Goal: Information Seeking & Learning: Check status

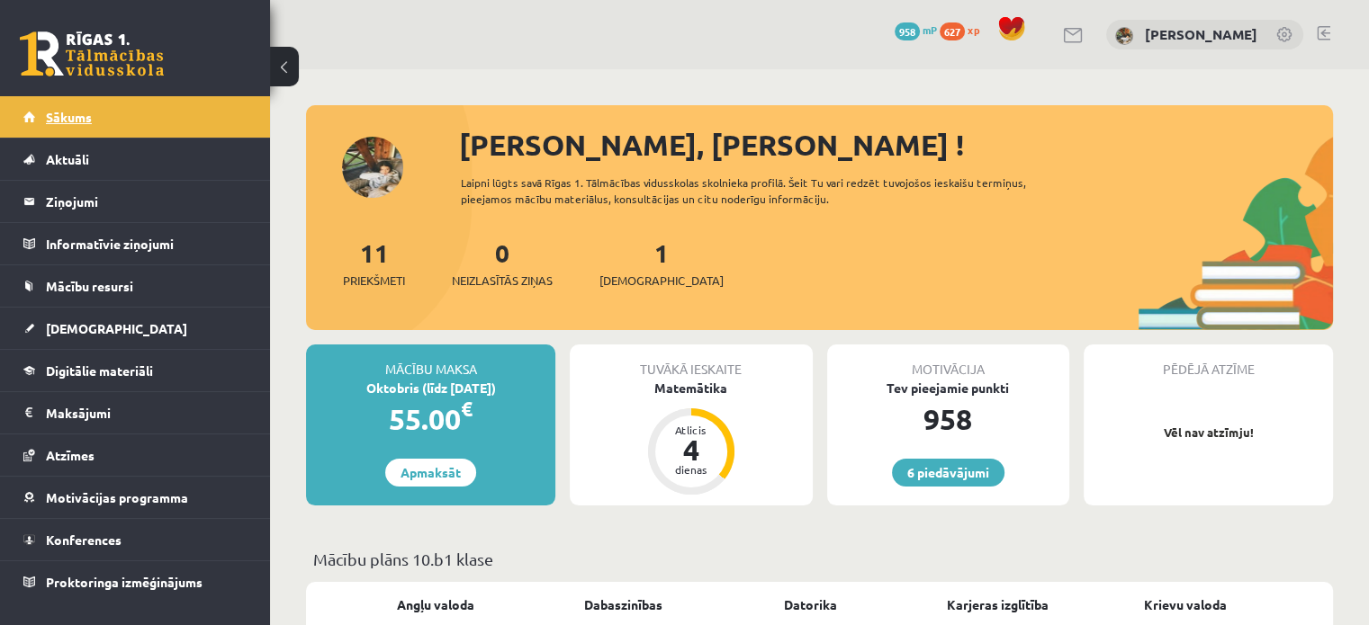
click at [168, 118] on link "Sākums" at bounding box center [135, 116] width 224 height 41
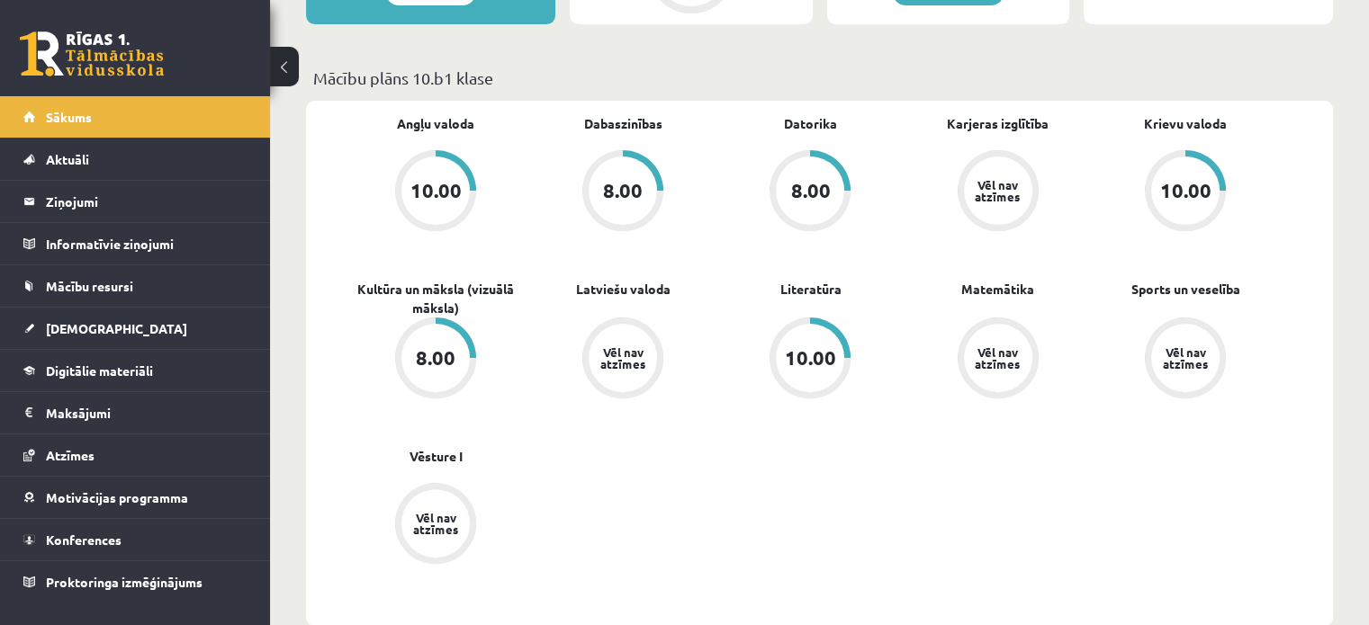
scroll to position [493, 0]
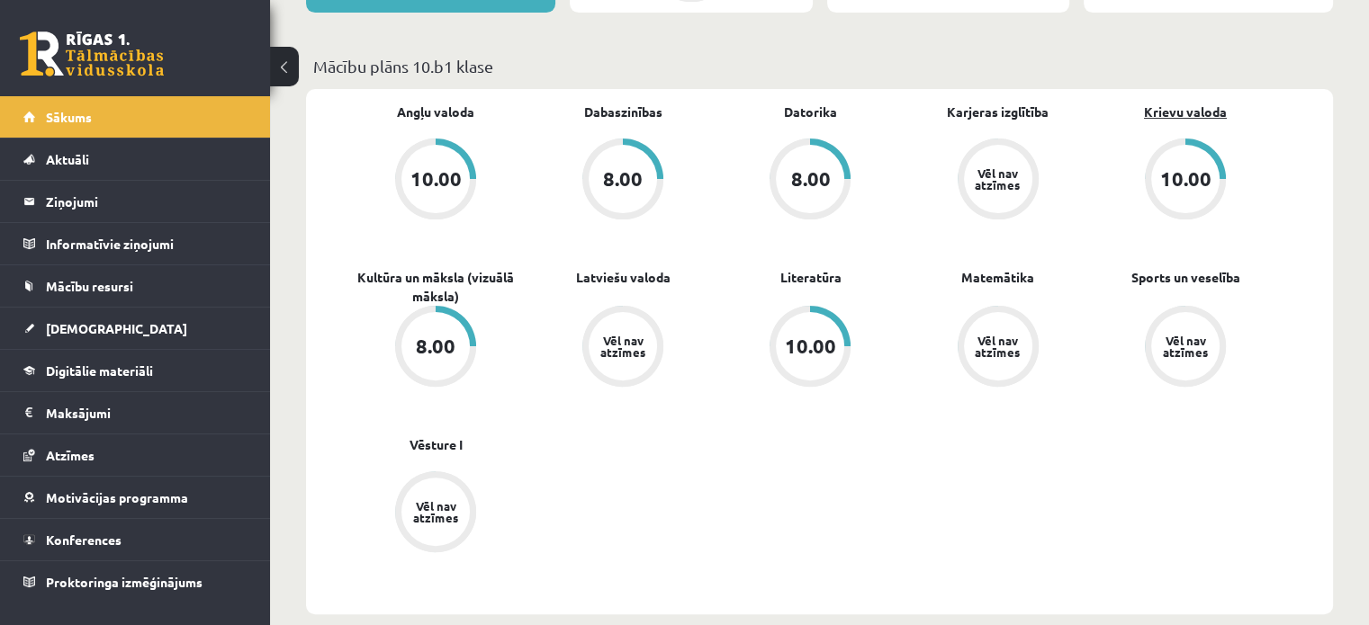
click at [1162, 109] on link "Krievu valoda" at bounding box center [1185, 112] width 83 height 19
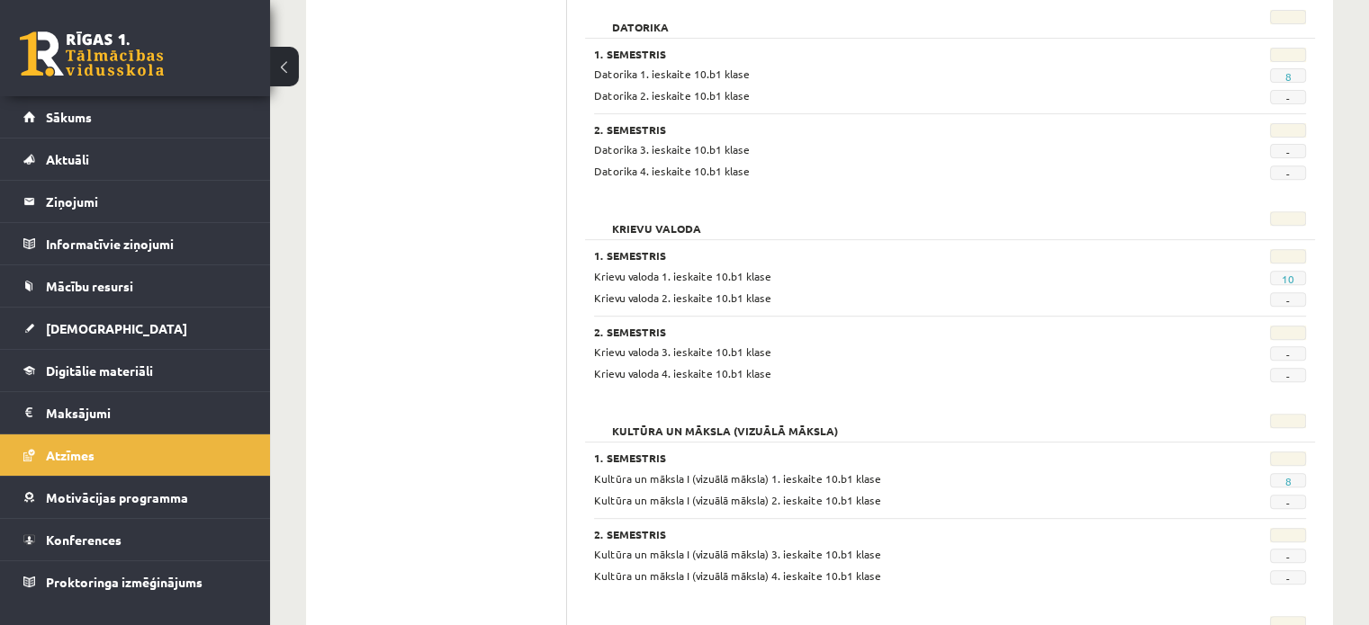
scroll to position [705, 0]
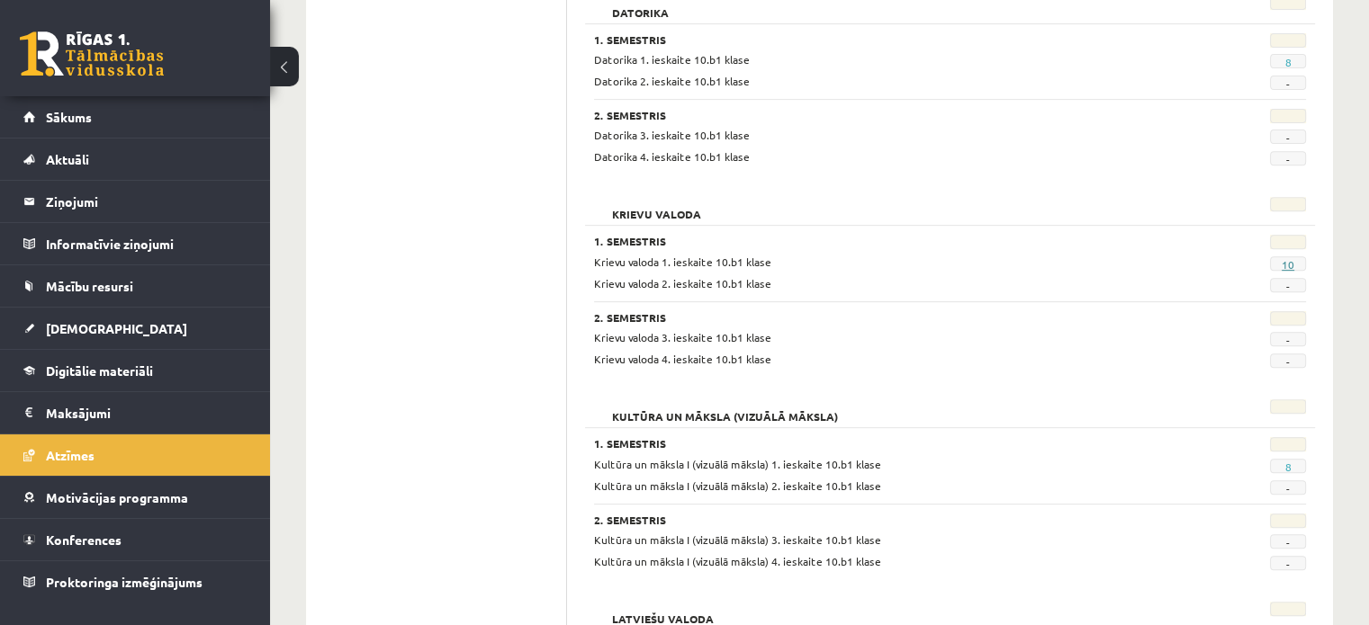
click at [1288, 262] on link "10" at bounding box center [1287, 264] width 13 height 14
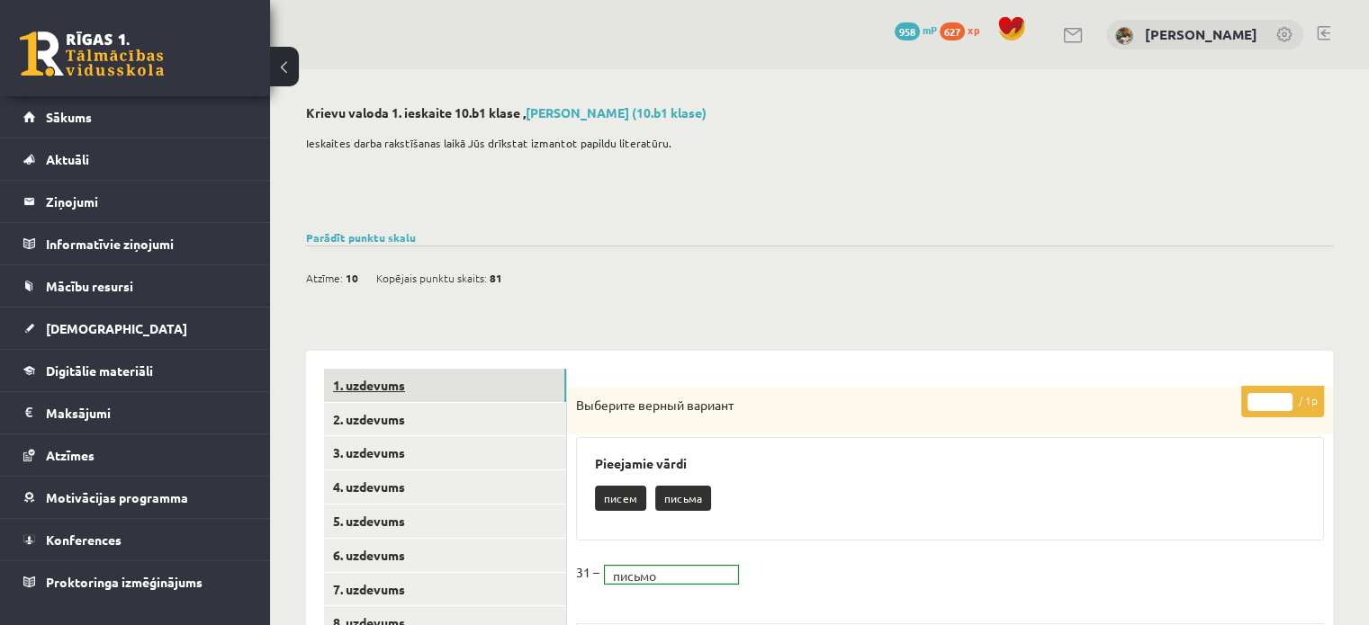
click at [521, 387] on link "1. uzdevums" at bounding box center [445, 385] width 242 height 33
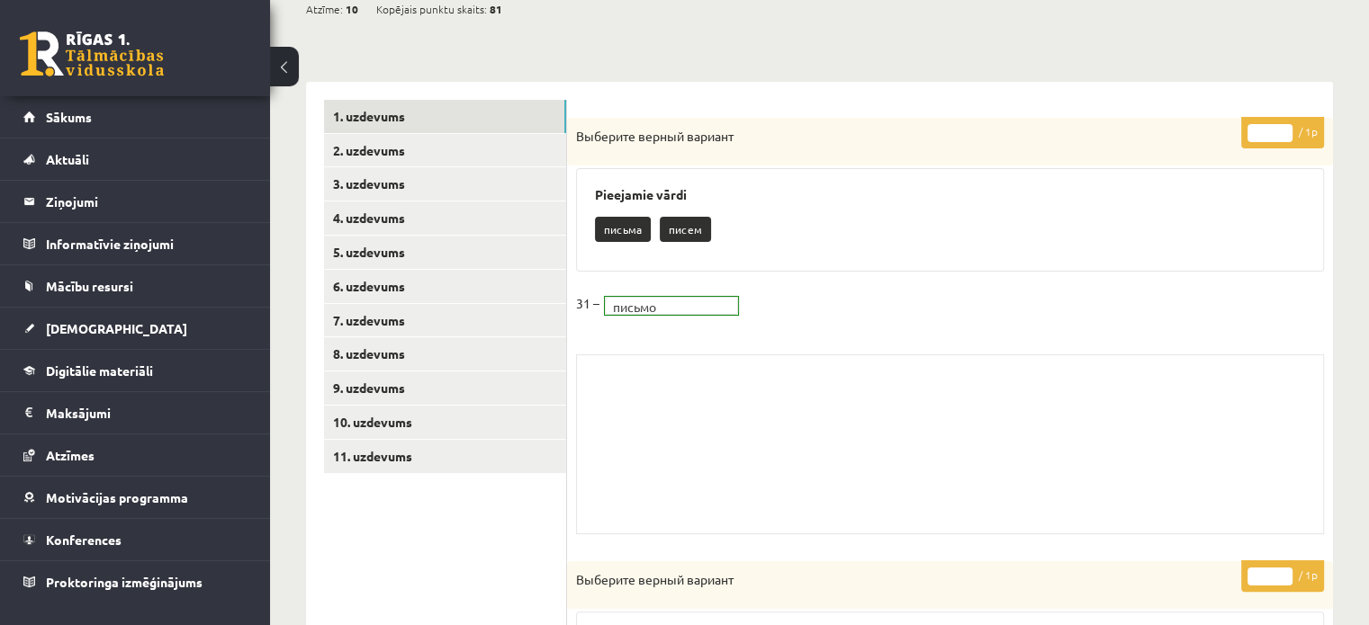
scroll to position [360, 0]
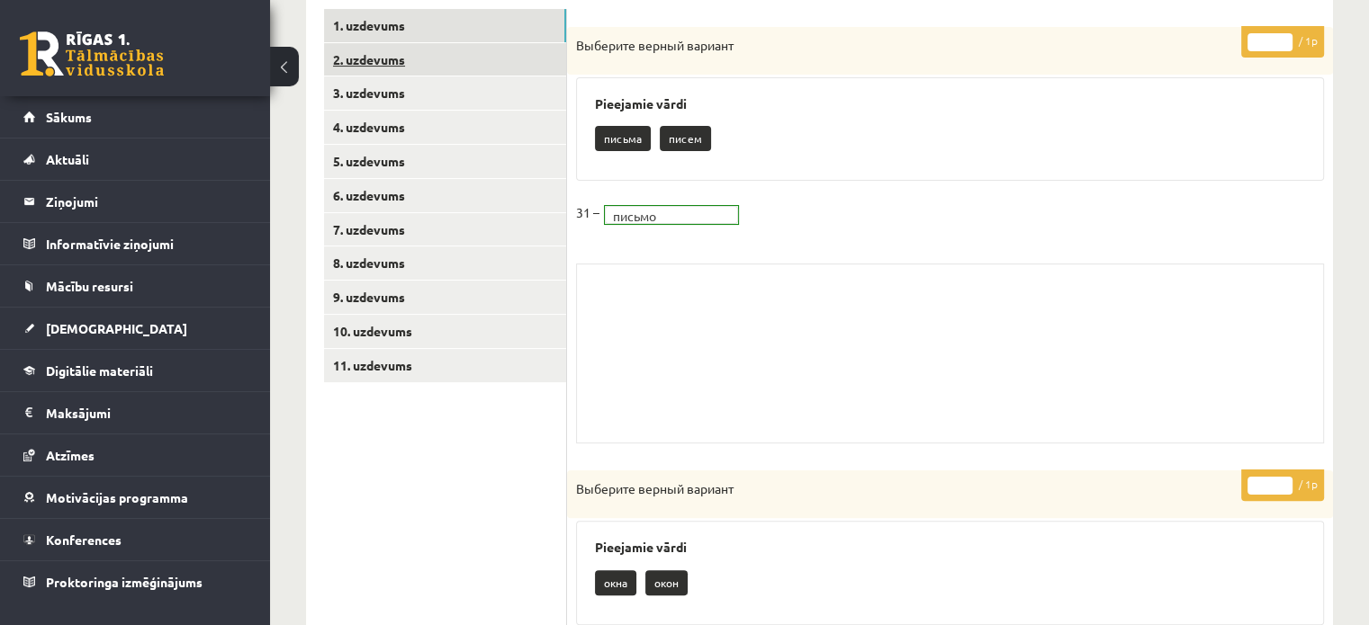
click at [455, 49] on link "2. uzdevums" at bounding box center [445, 59] width 242 height 33
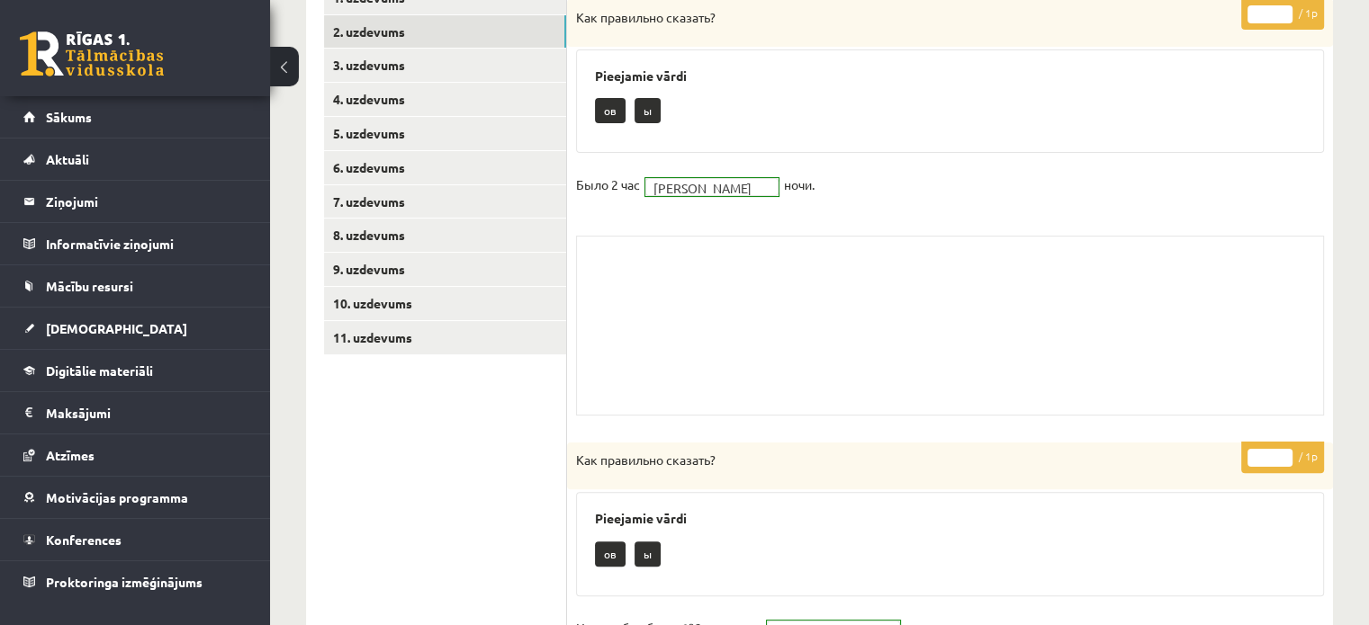
scroll to position [307, 0]
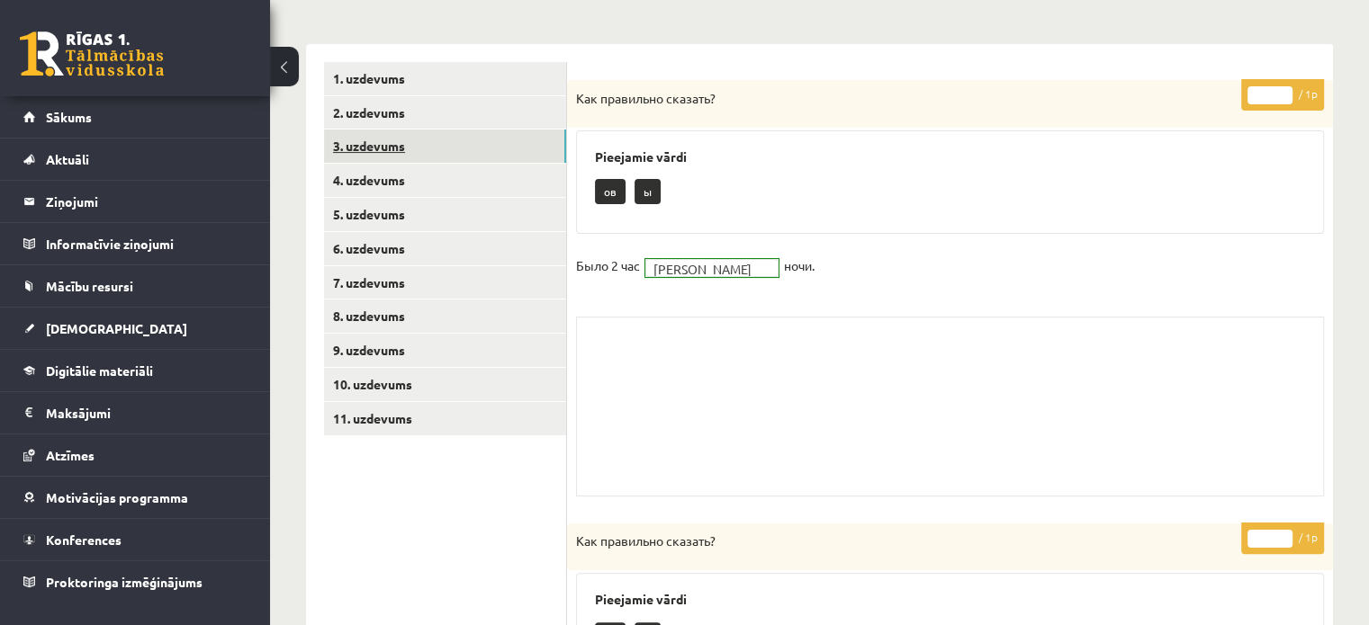
click at [377, 144] on link "3. uzdevums" at bounding box center [445, 146] width 242 height 33
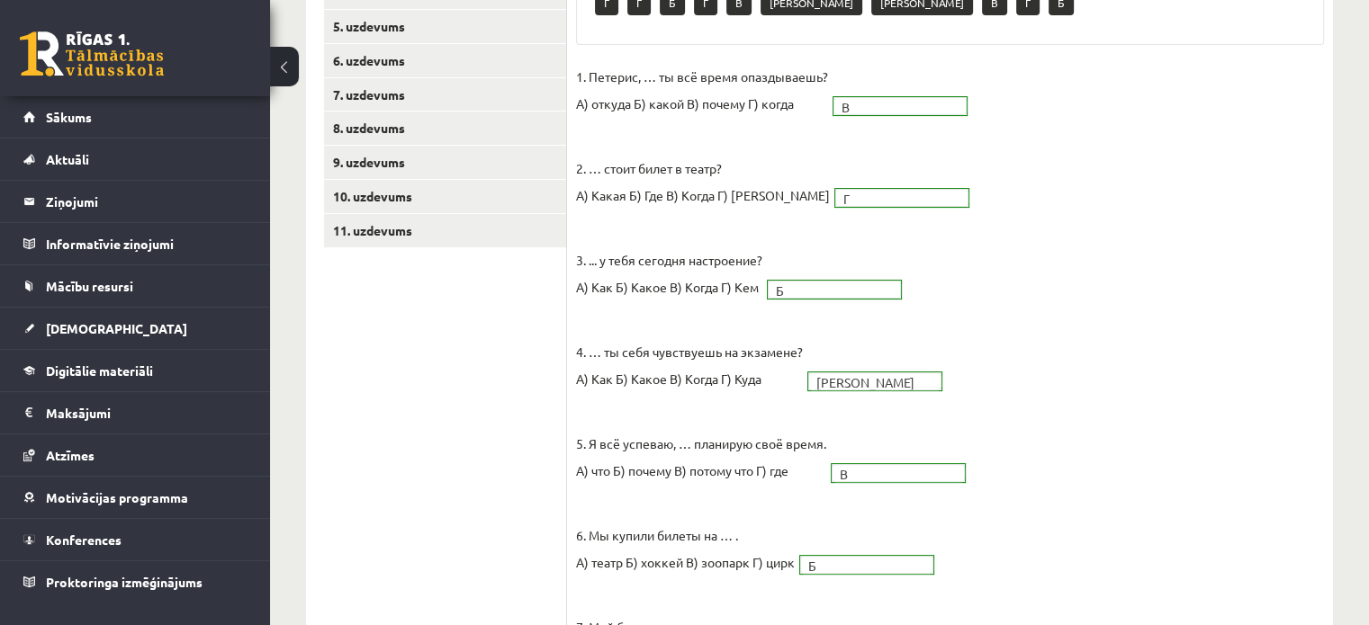
scroll to position [468, 0]
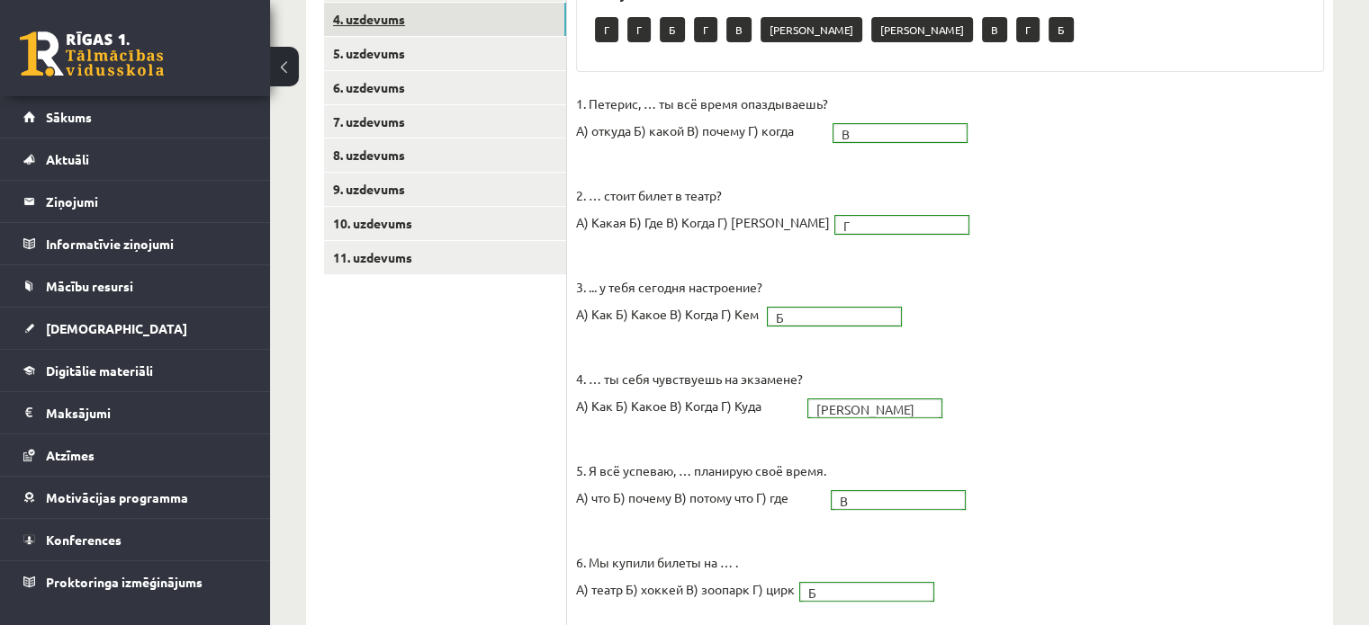
click at [406, 29] on link "4. uzdevums" at bounding box center [445, 19] width 242 height 33
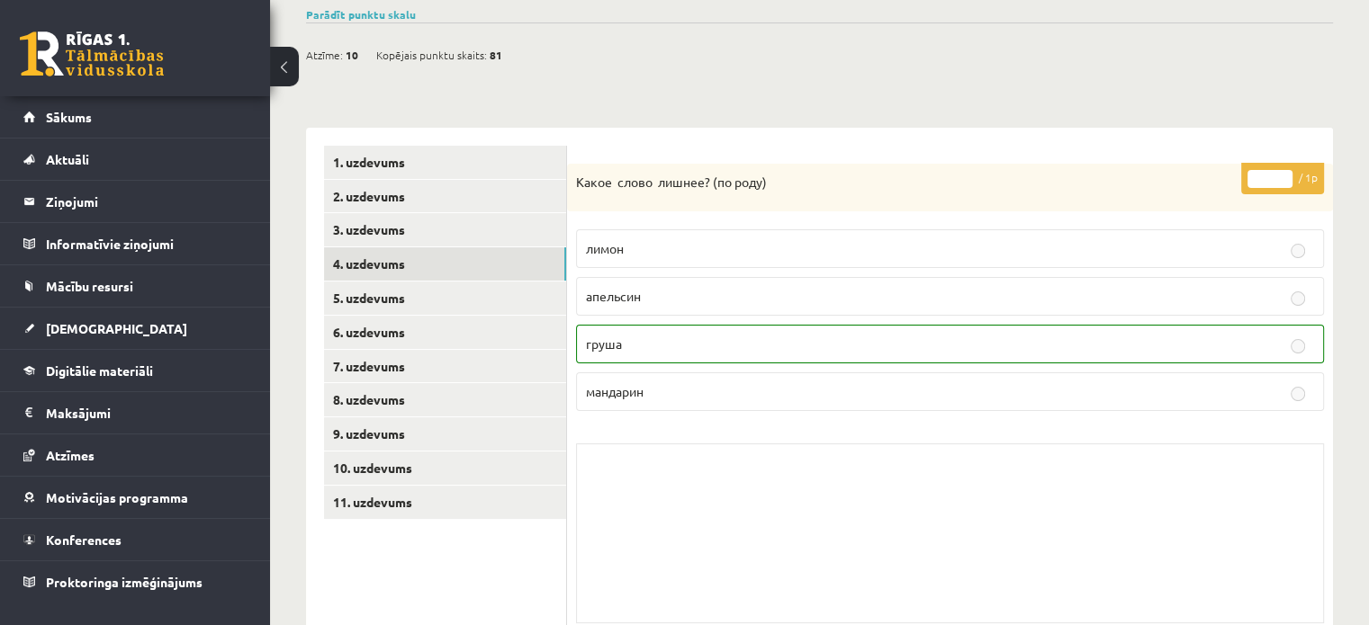
scroll to position [193, 0]
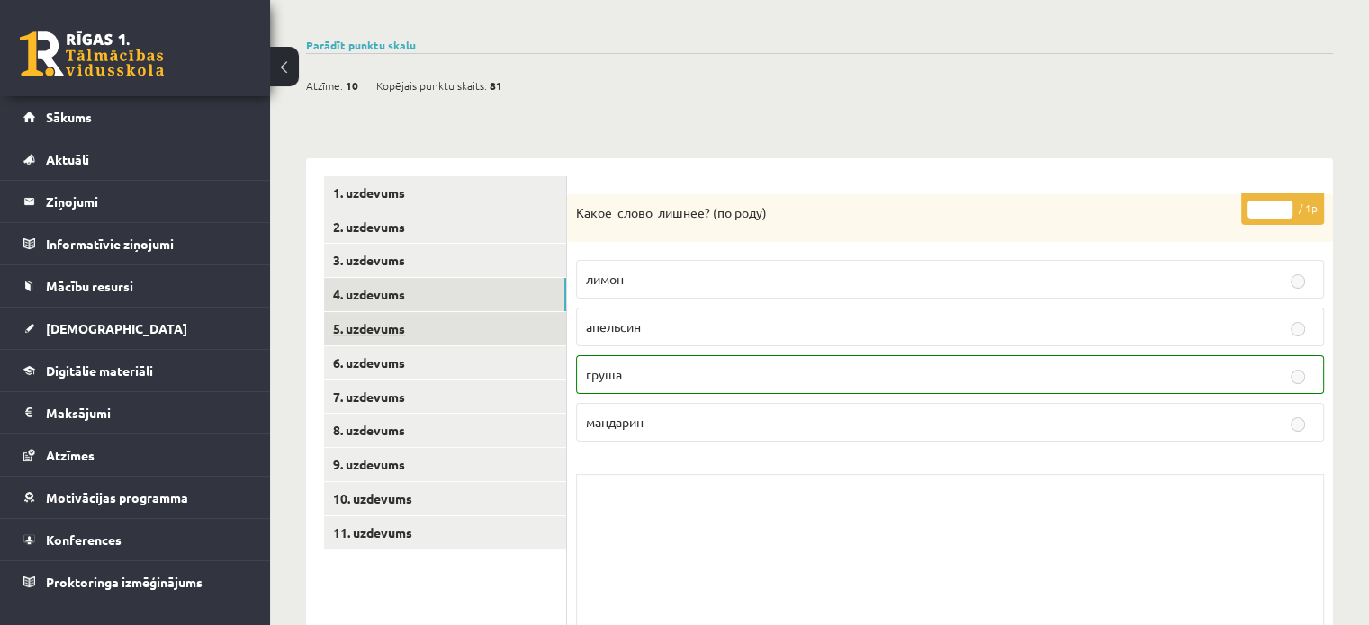
click at [441, 333] on link "5. uzdevums" at bounding box center [445, 328] width 242 height 33
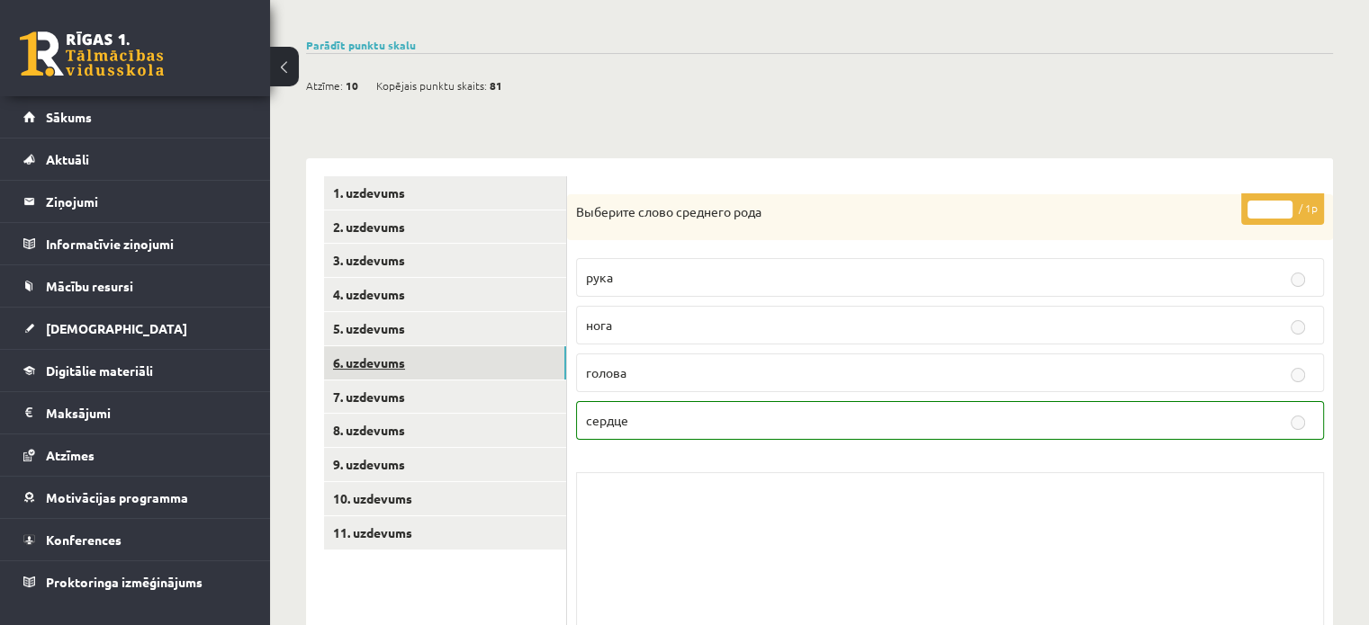
click at [418, 356] on link "6. uzdevums" at bounding box center [445, 362] width 242 height 33
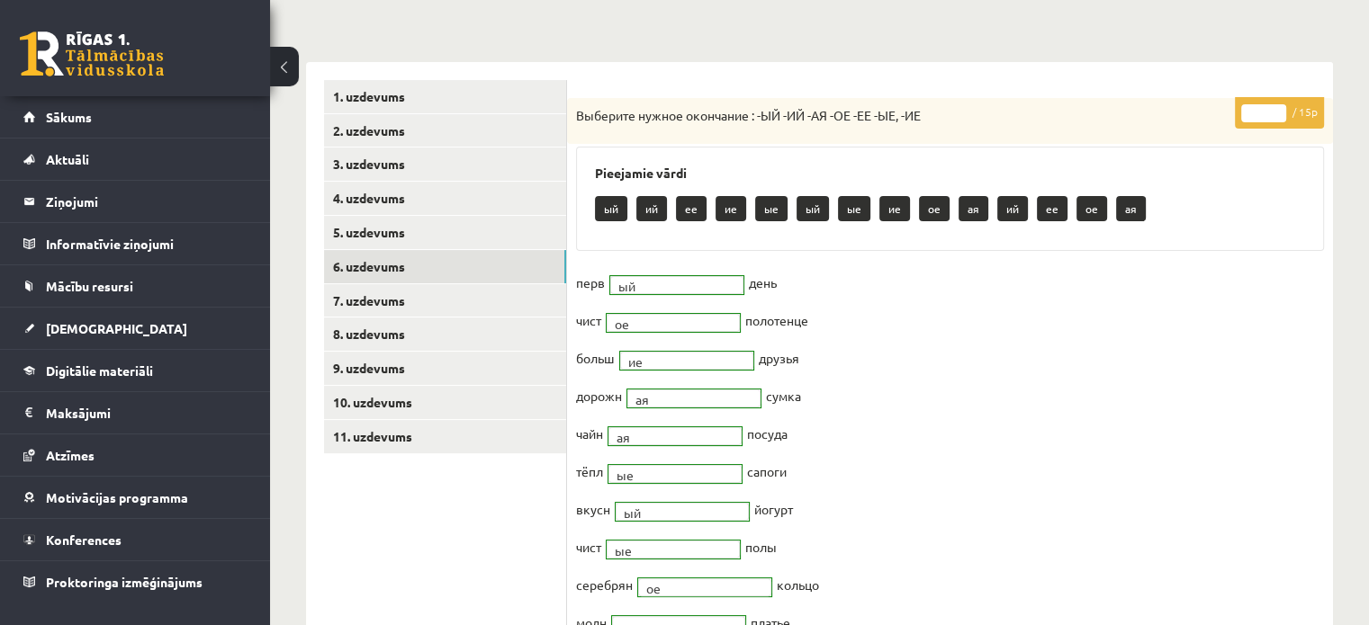
scroll to position [296, 0]
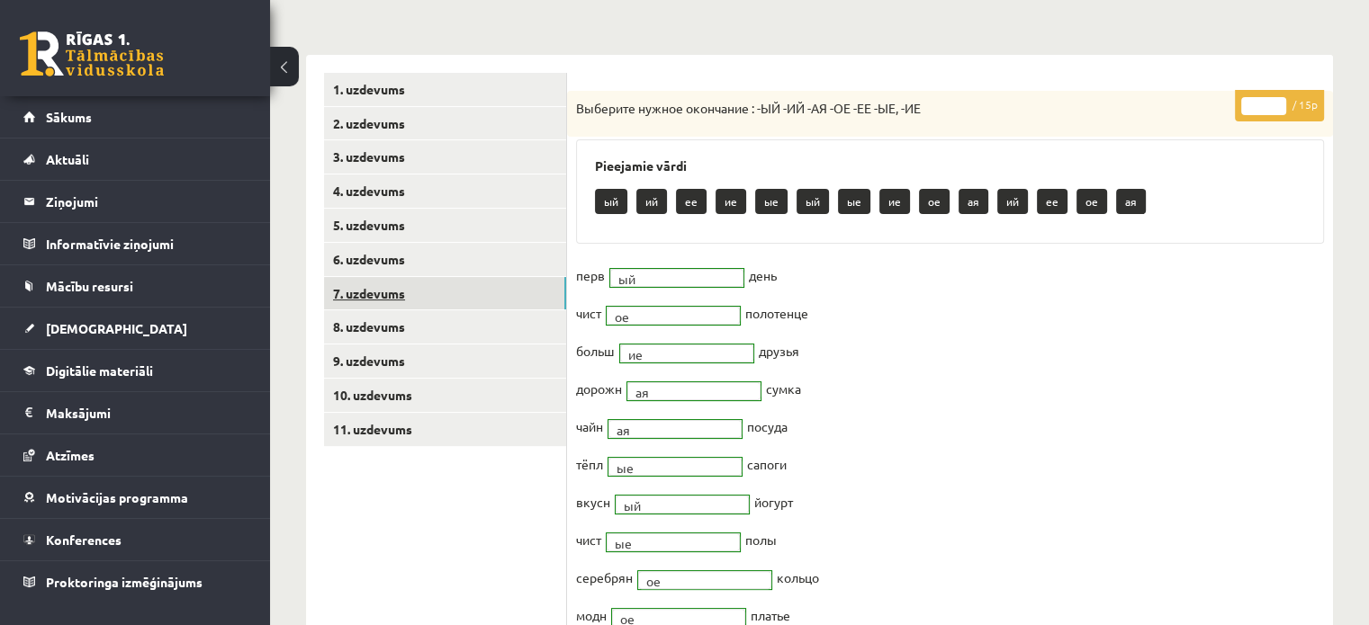
click at [474, 285] on link "7. uzdevums" at bounding box center [445, 293] width 242 height 33
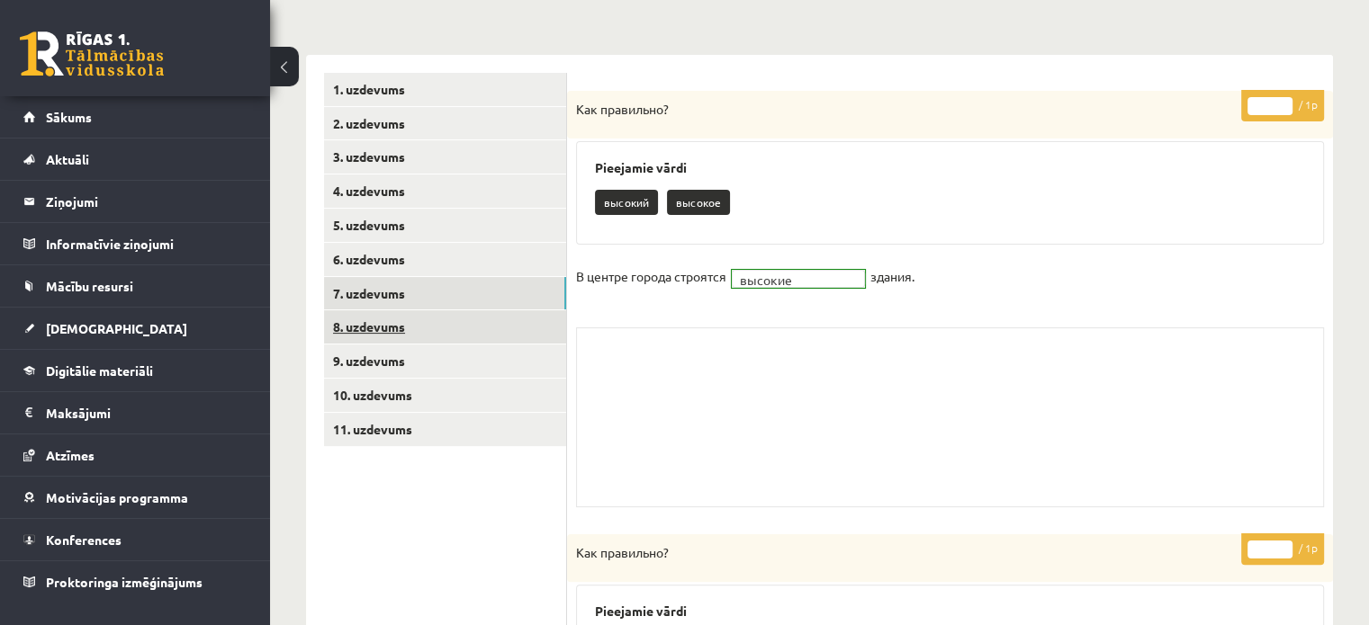
click at [460, 319] on link "8. uzdevums" at bounding box center [445, 326] width 242 height 33
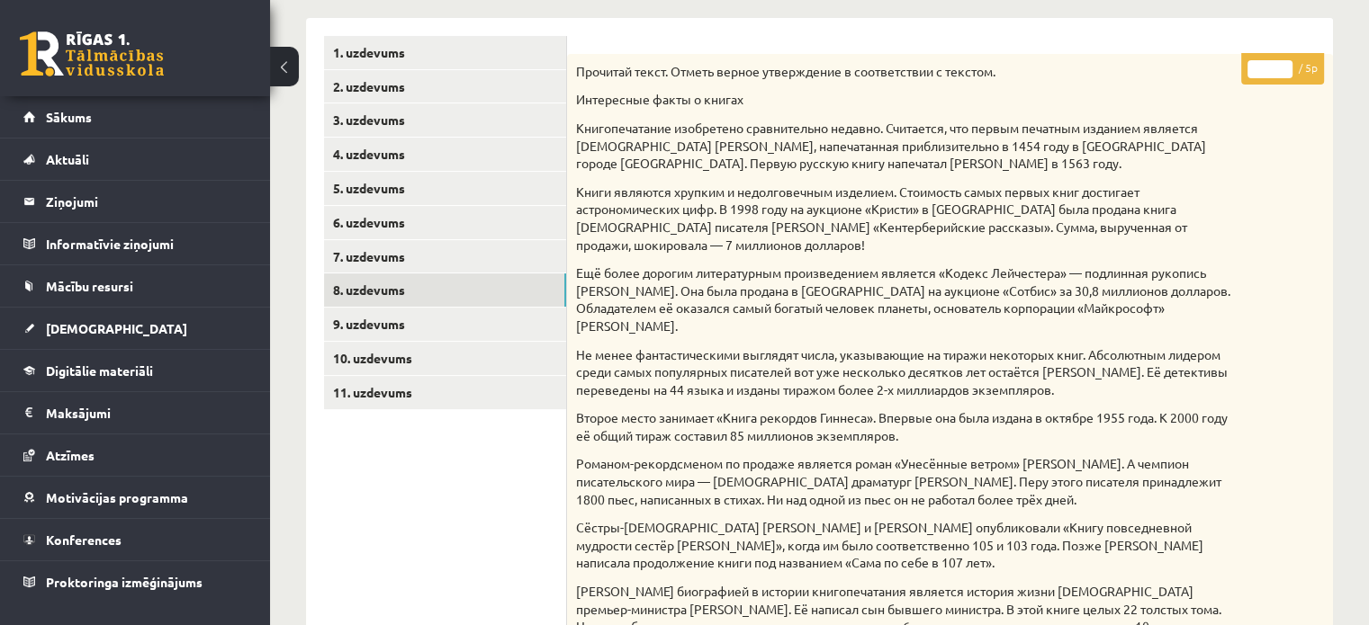
scroll to position [331, 0]
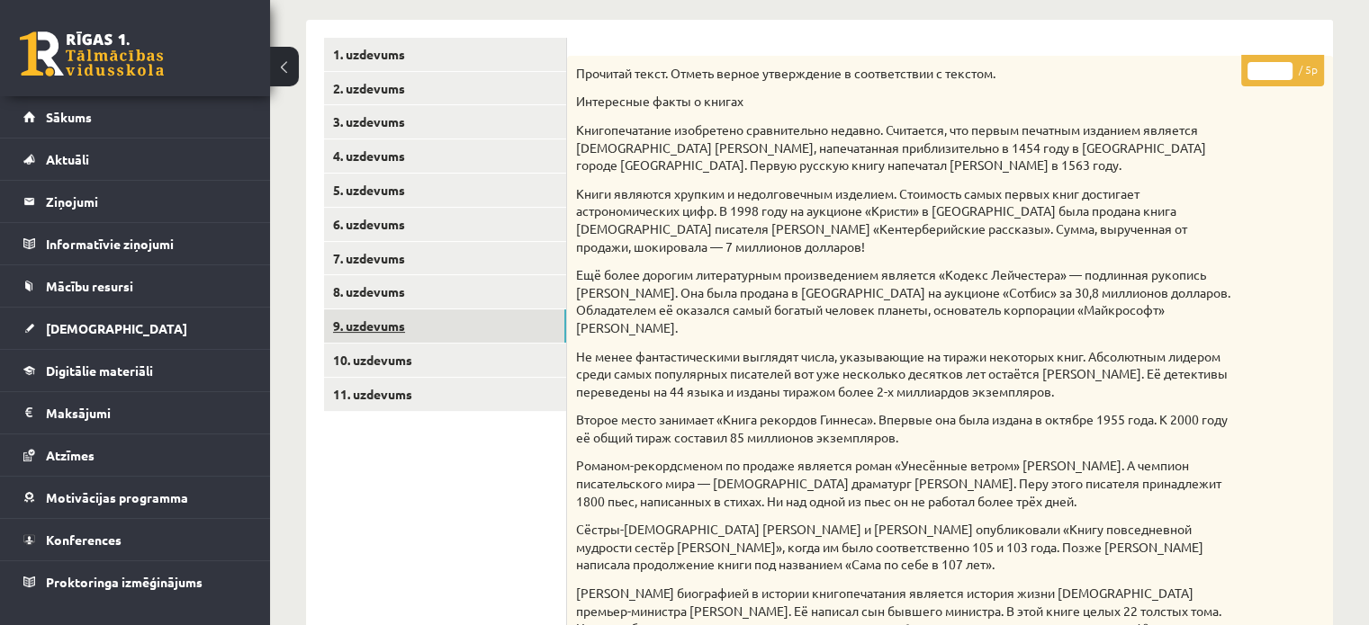
click at [435, 341] on link "9. uzdevums" at bounding box center [445, 326] width 242 height 33
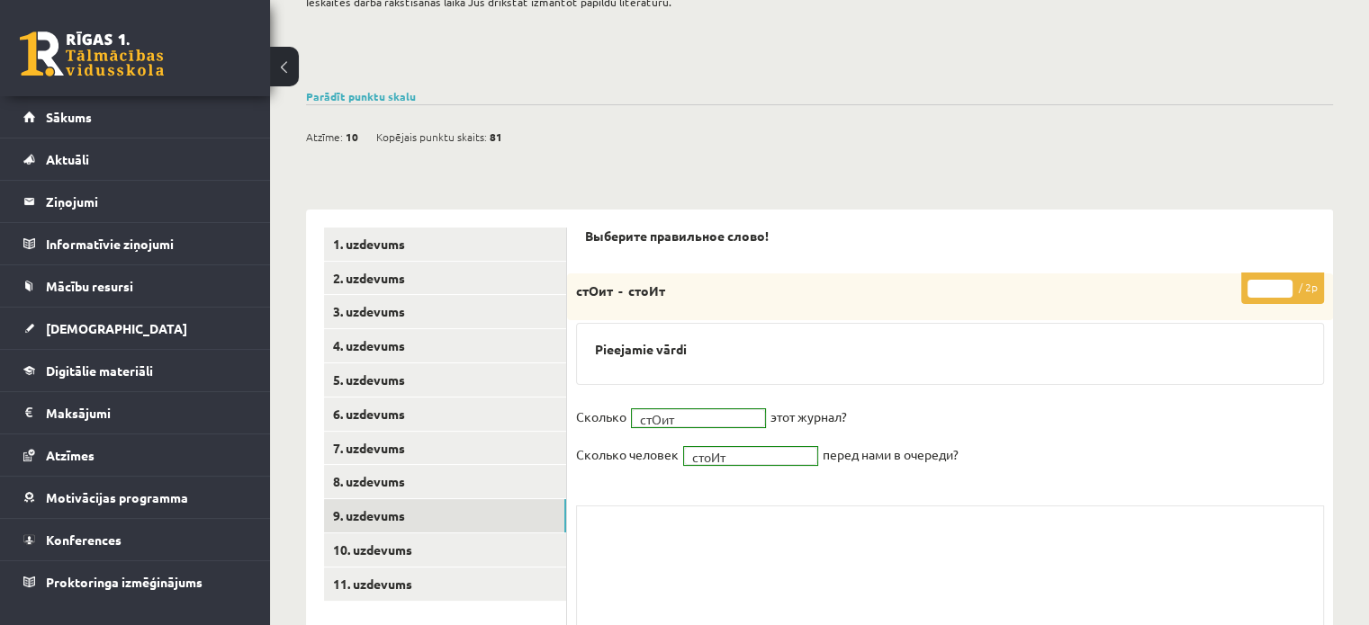
scroll to position [79, 0]
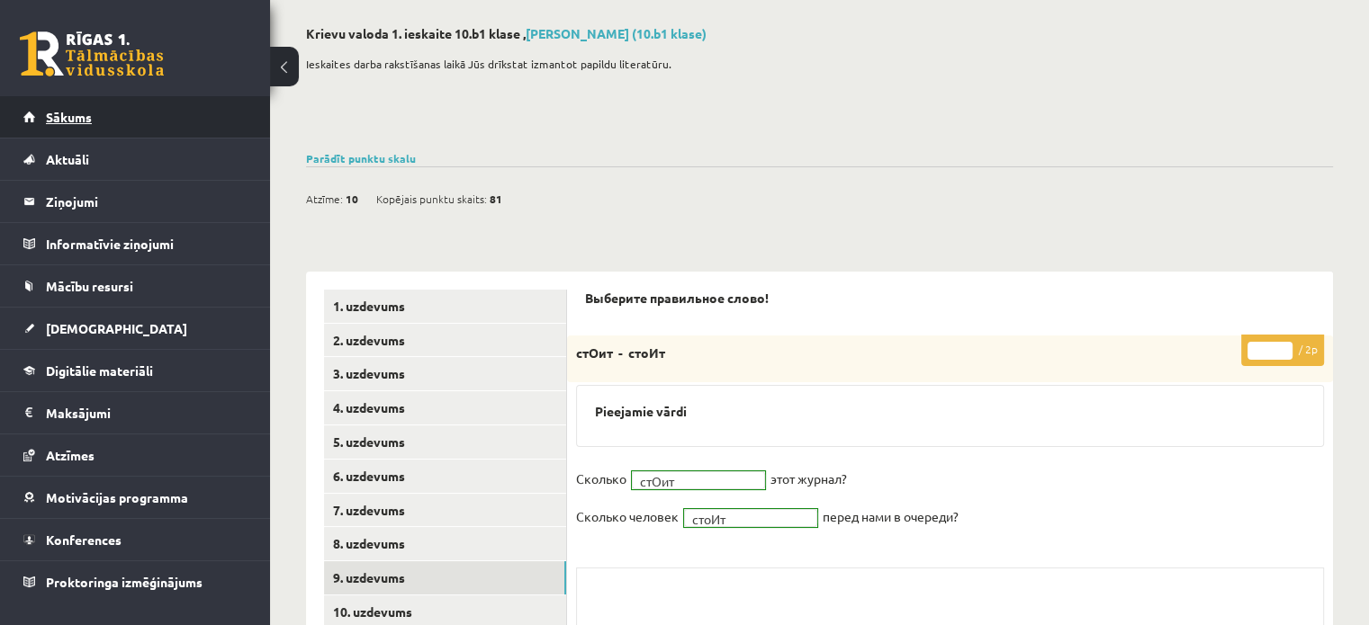
click at [76, 121] on span "Sākums" at bounding box center [69, 117] width 46 height 16
